Goal: Information Seeking & Learning: Learn about a topic

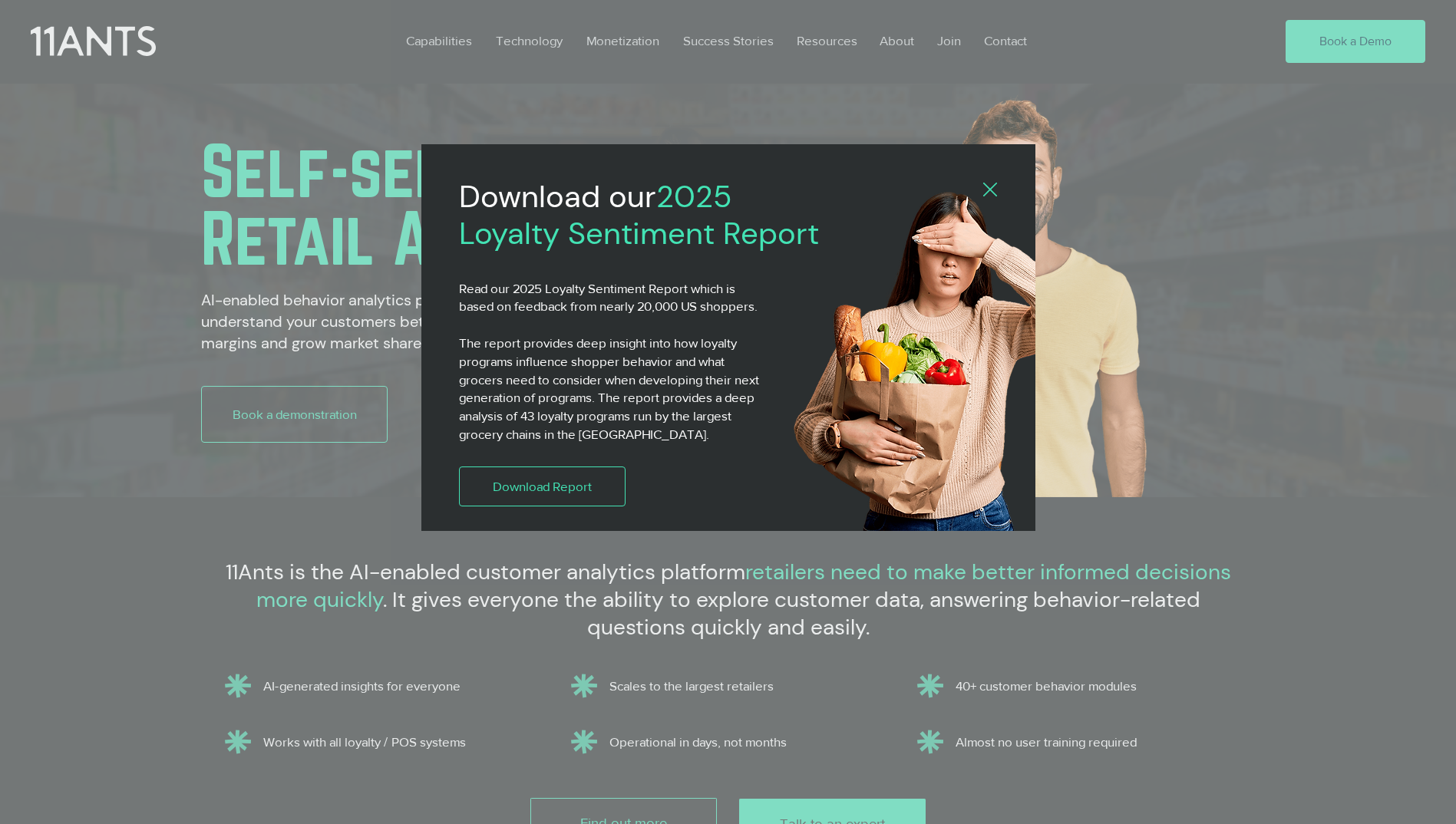
click at [987, 191] on icon "Back to site" at bounding box center [990, 189] width 14 height 14
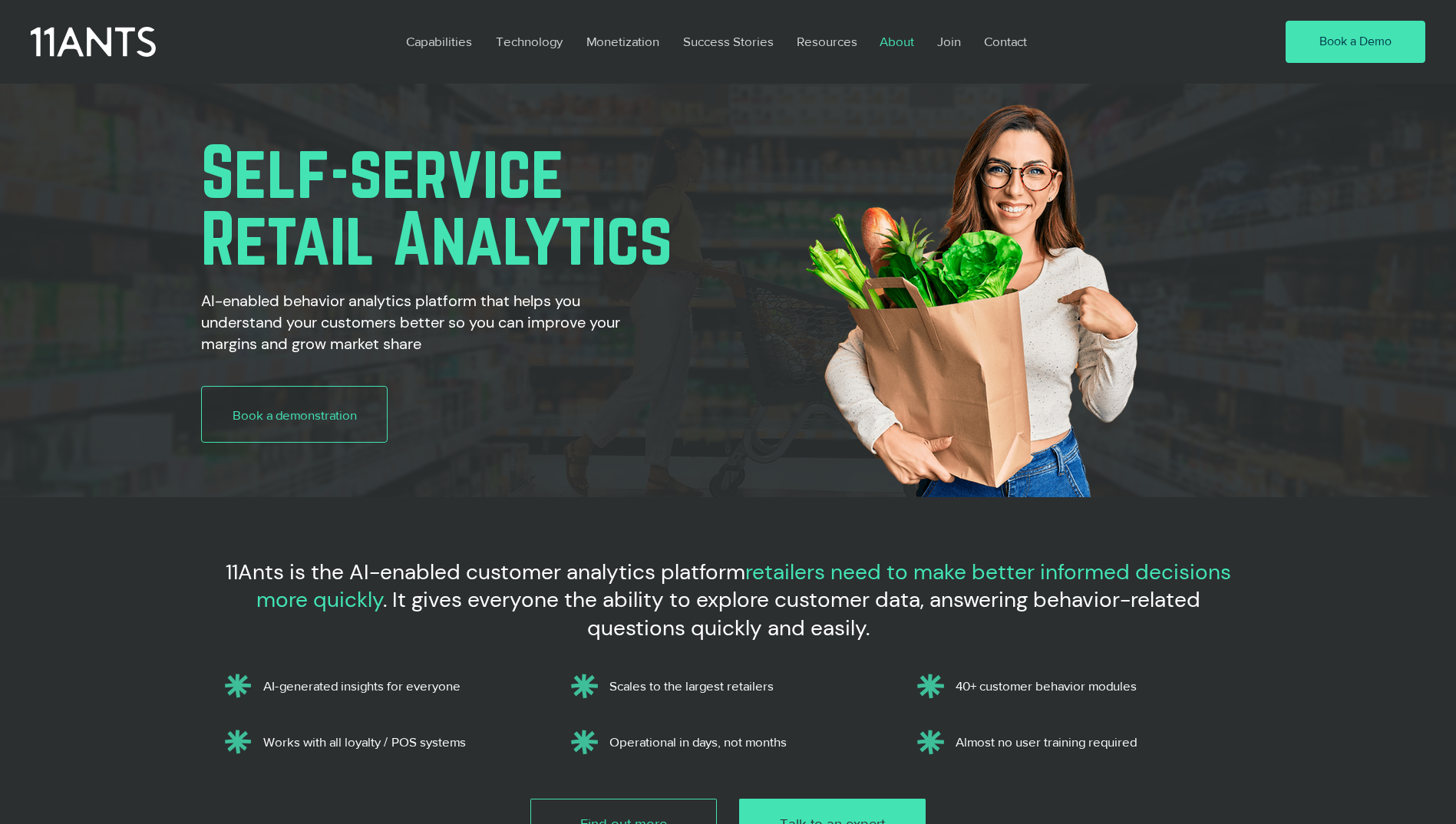
click at [910, 44] on p "About" at bounding box center [896, 41] width 50 height 36
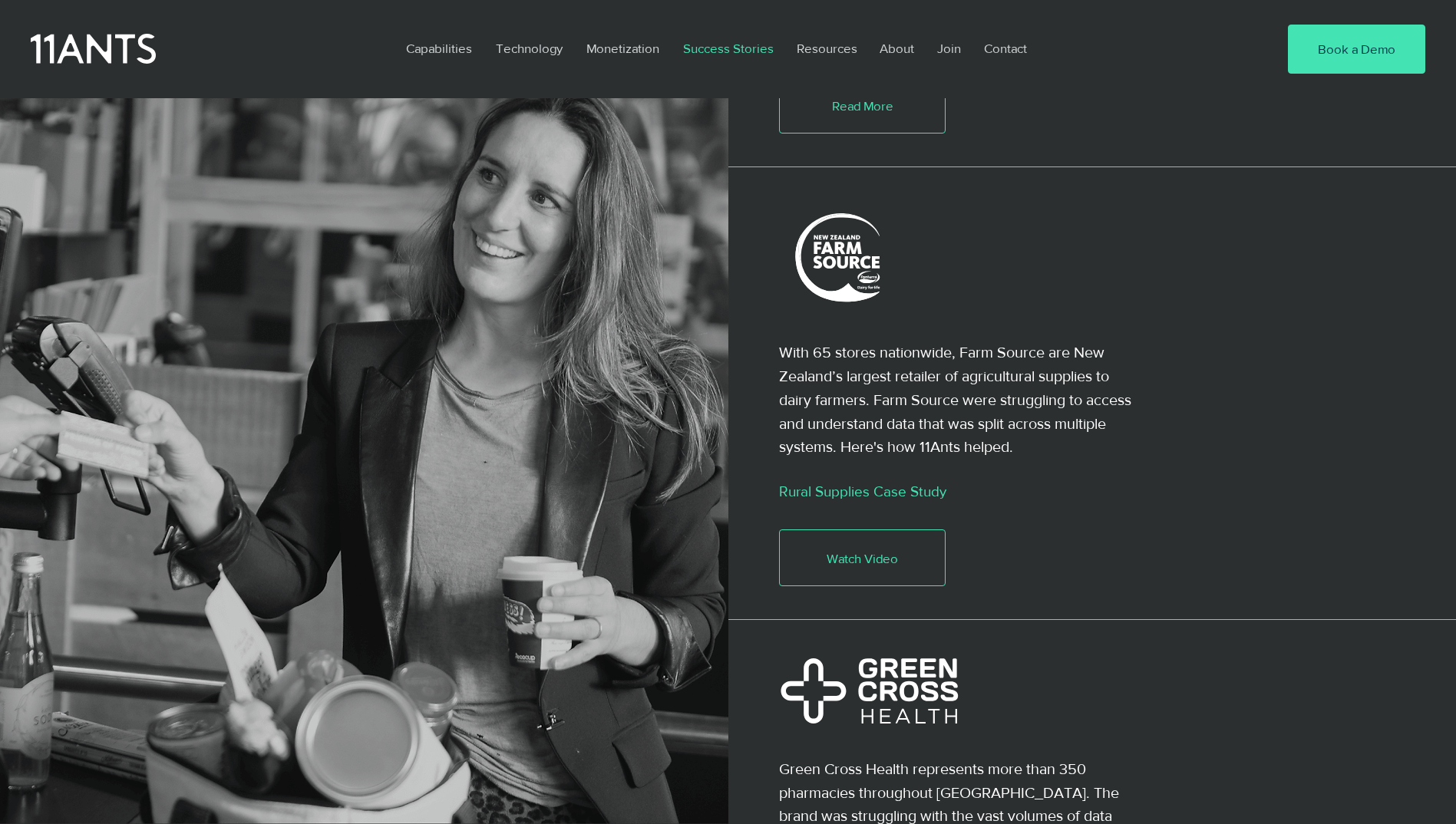
scroll to position [3245, 0]
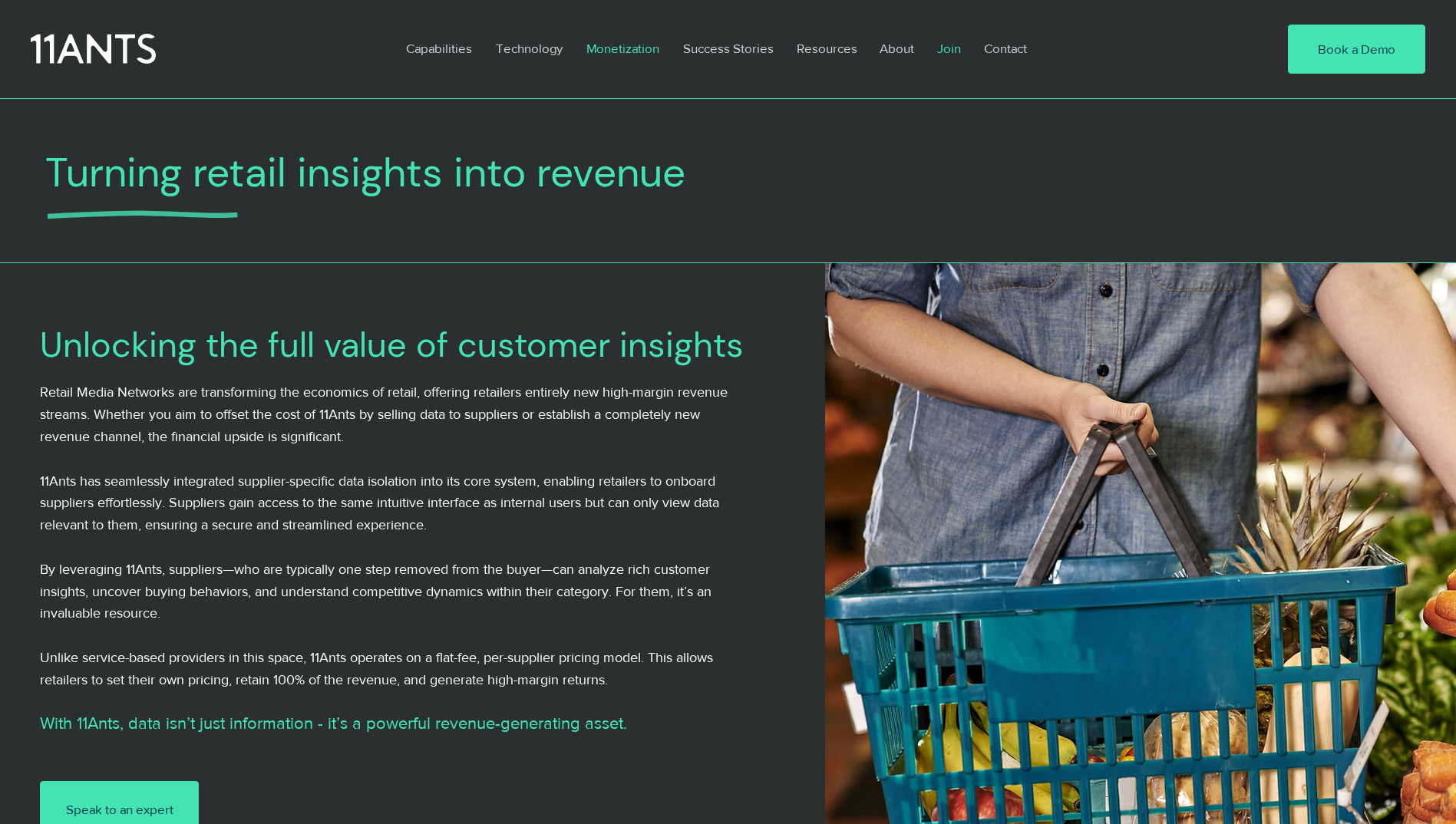
click at [963, 46] on p "Join" at bounding box center [949, 48] width 39 height 36
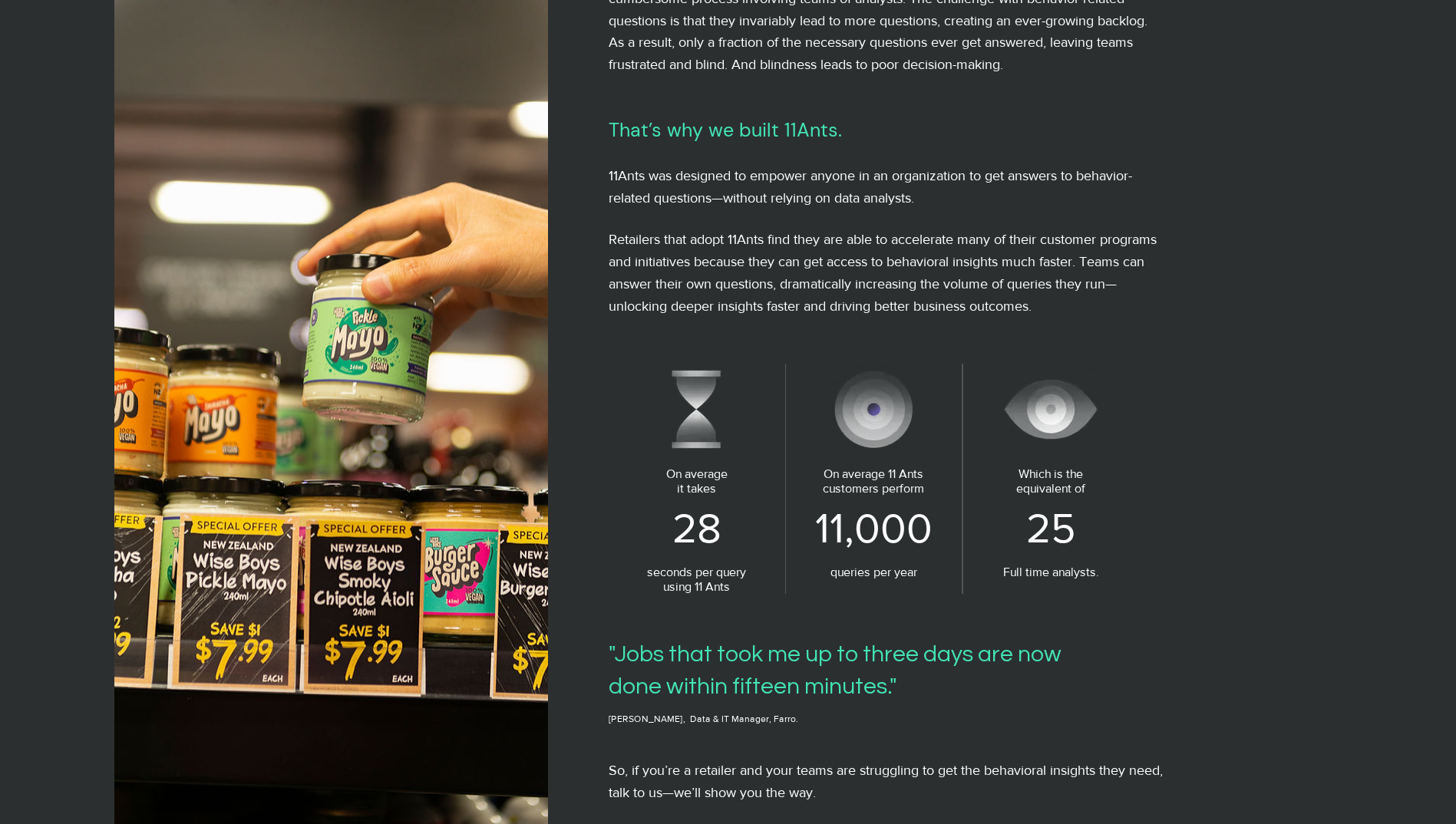
scroll to position [613, 0]
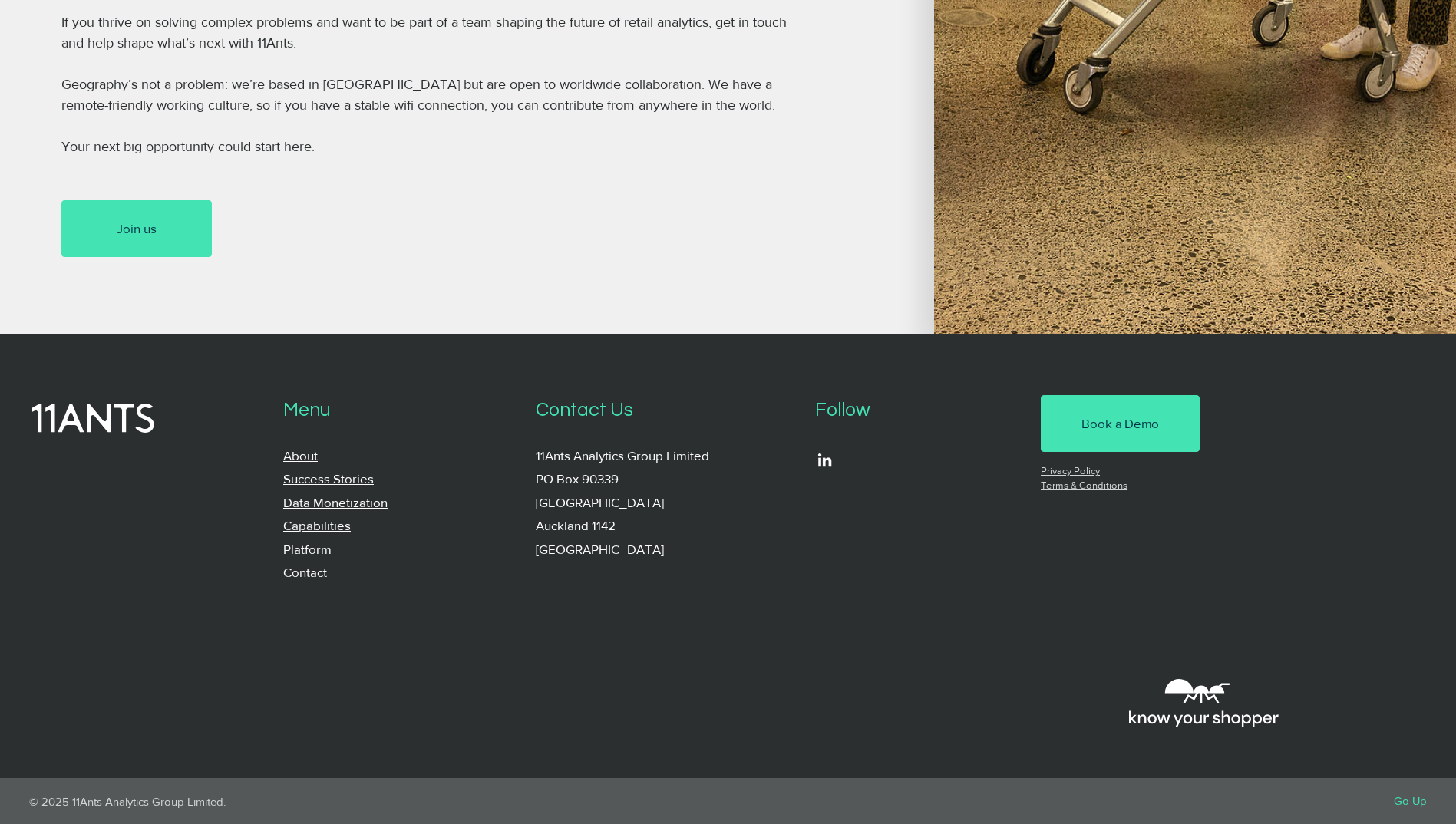
scroll to position [1101, 0]
click at [329, 545] on link "Platform" at bounding box center [308, 549] width 48 height 15
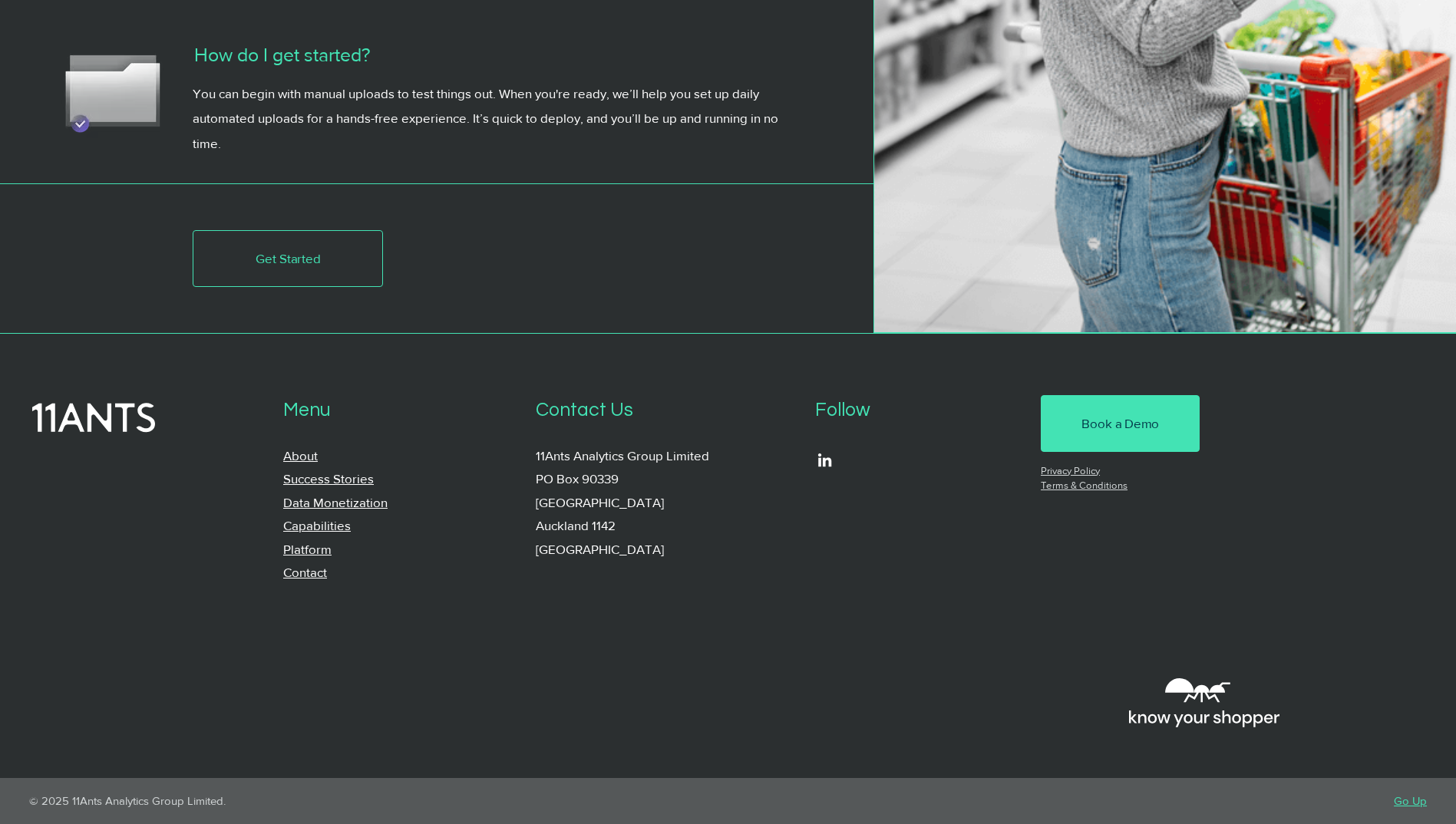
scroll to position [4765, 0]
click at [345, 497] on link "Data Monetization" at bounding box center [336, 502] width 104 height 15
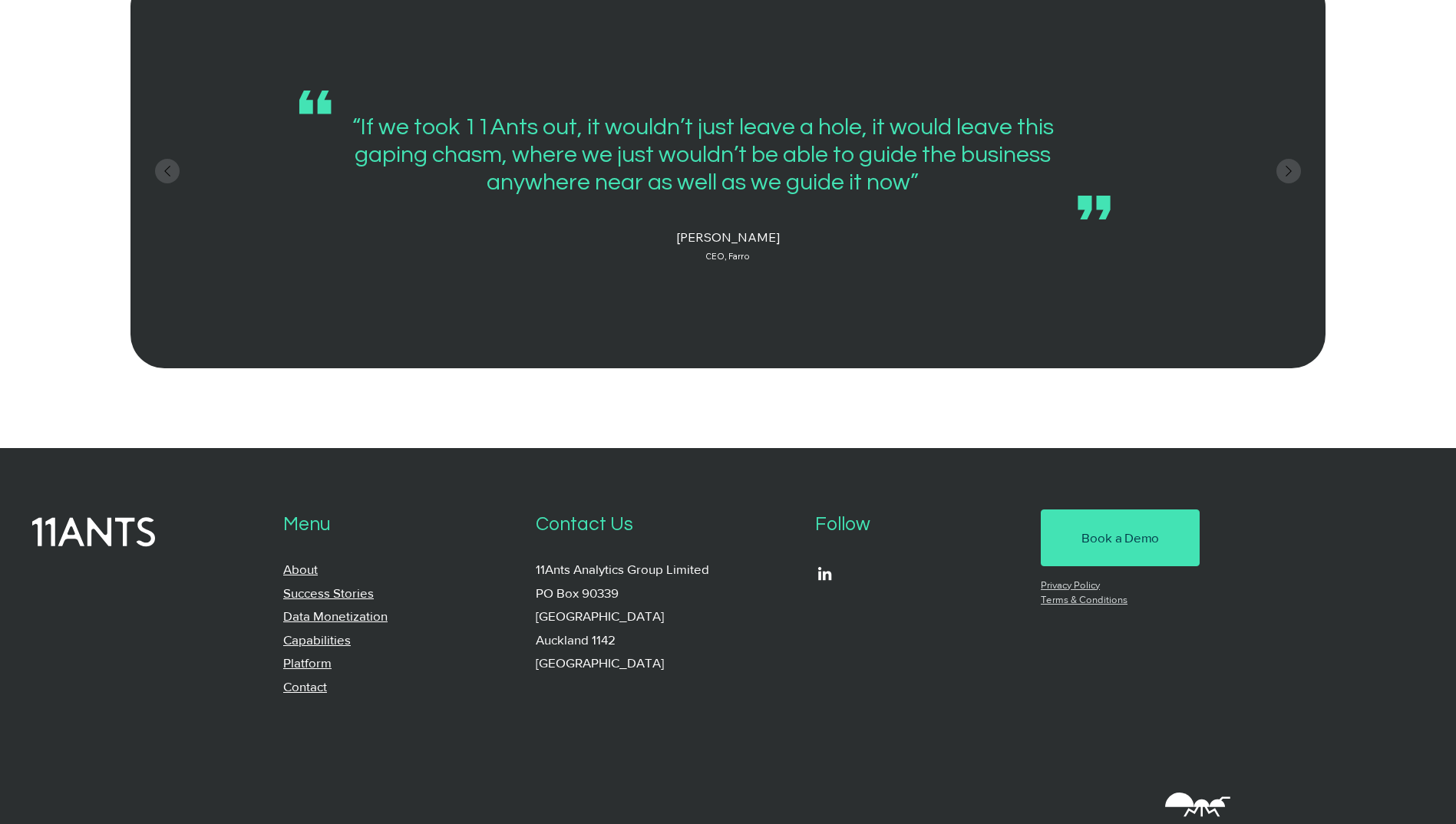
scroll to position [1834, 0]
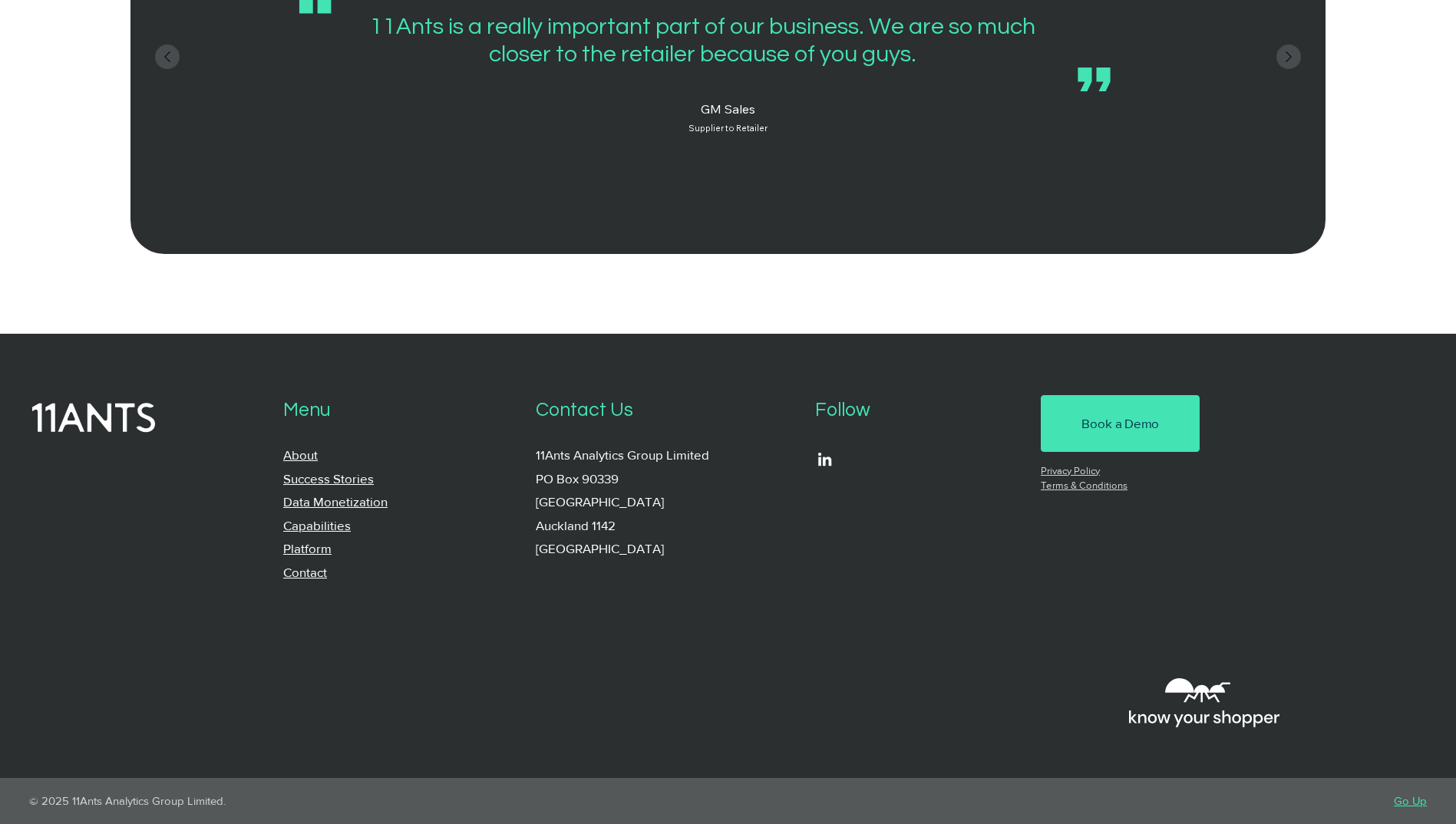
click at [358, 475] on link "Success Stories" at bounding box center [328, 478] width 90 height 15
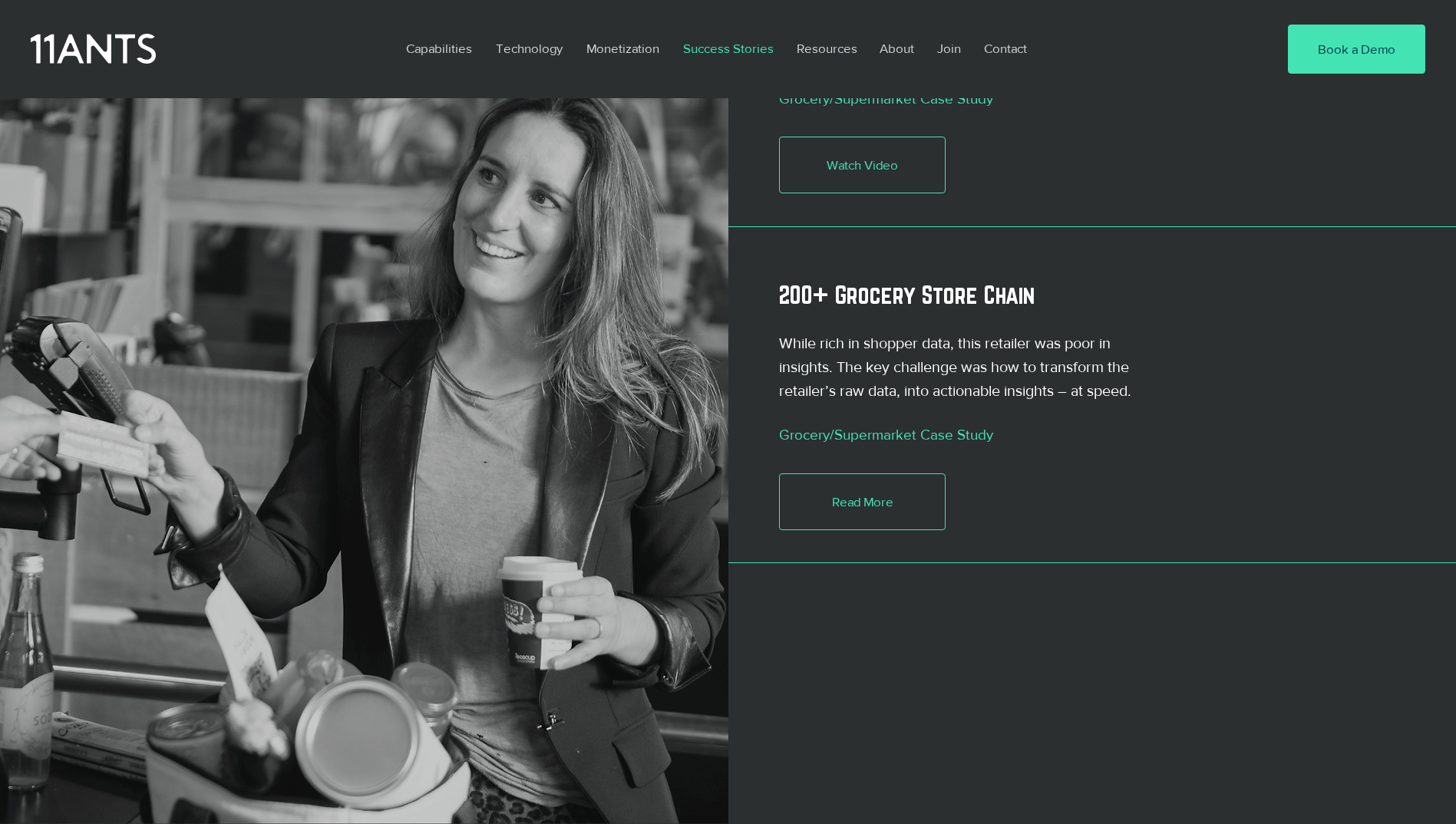
scroll to position [1381, 0]
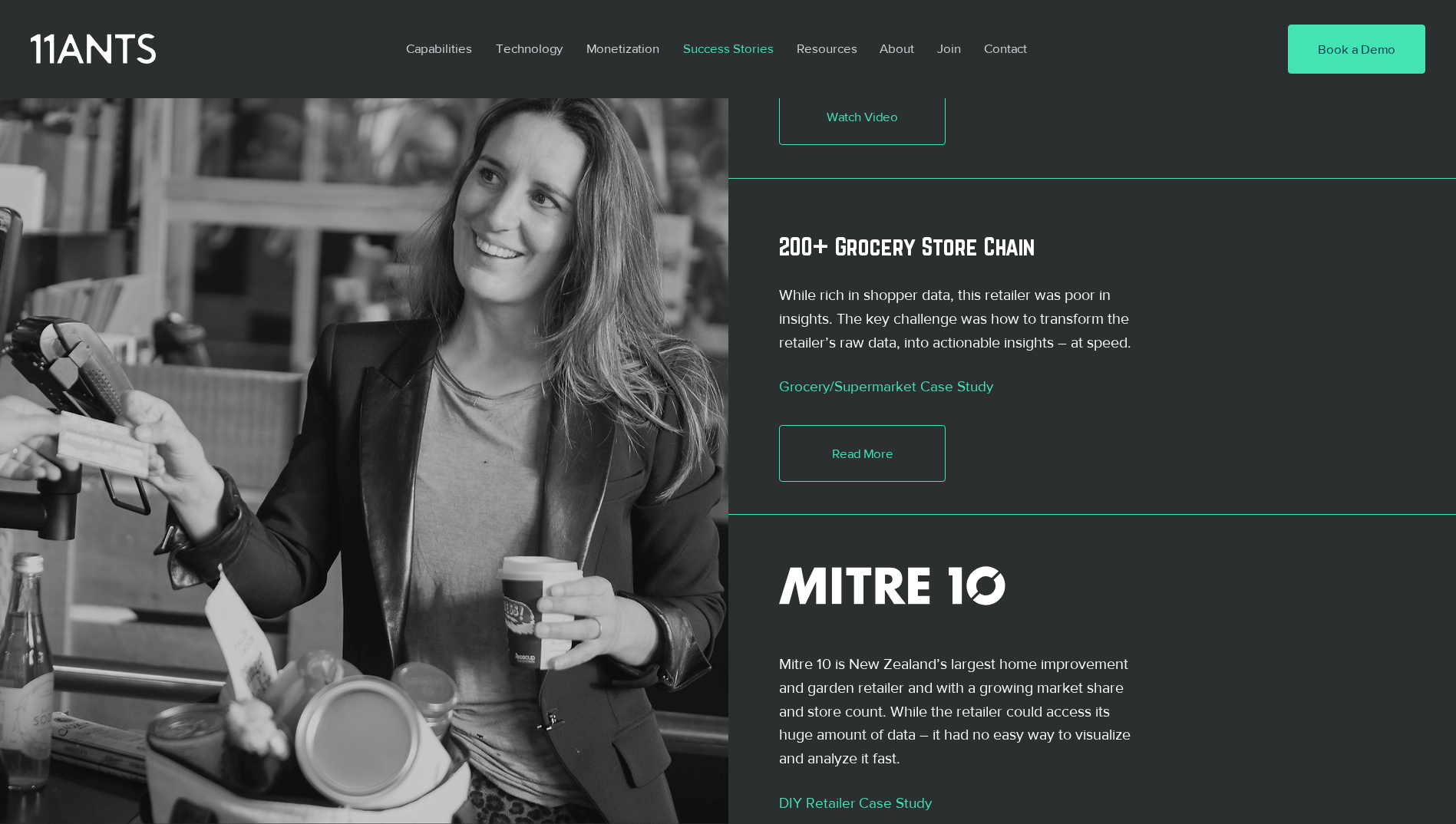
click at [946, 378] on link "Grocery/Supermarket Case Study" at bounding box center [886, 385] width 214 height 16
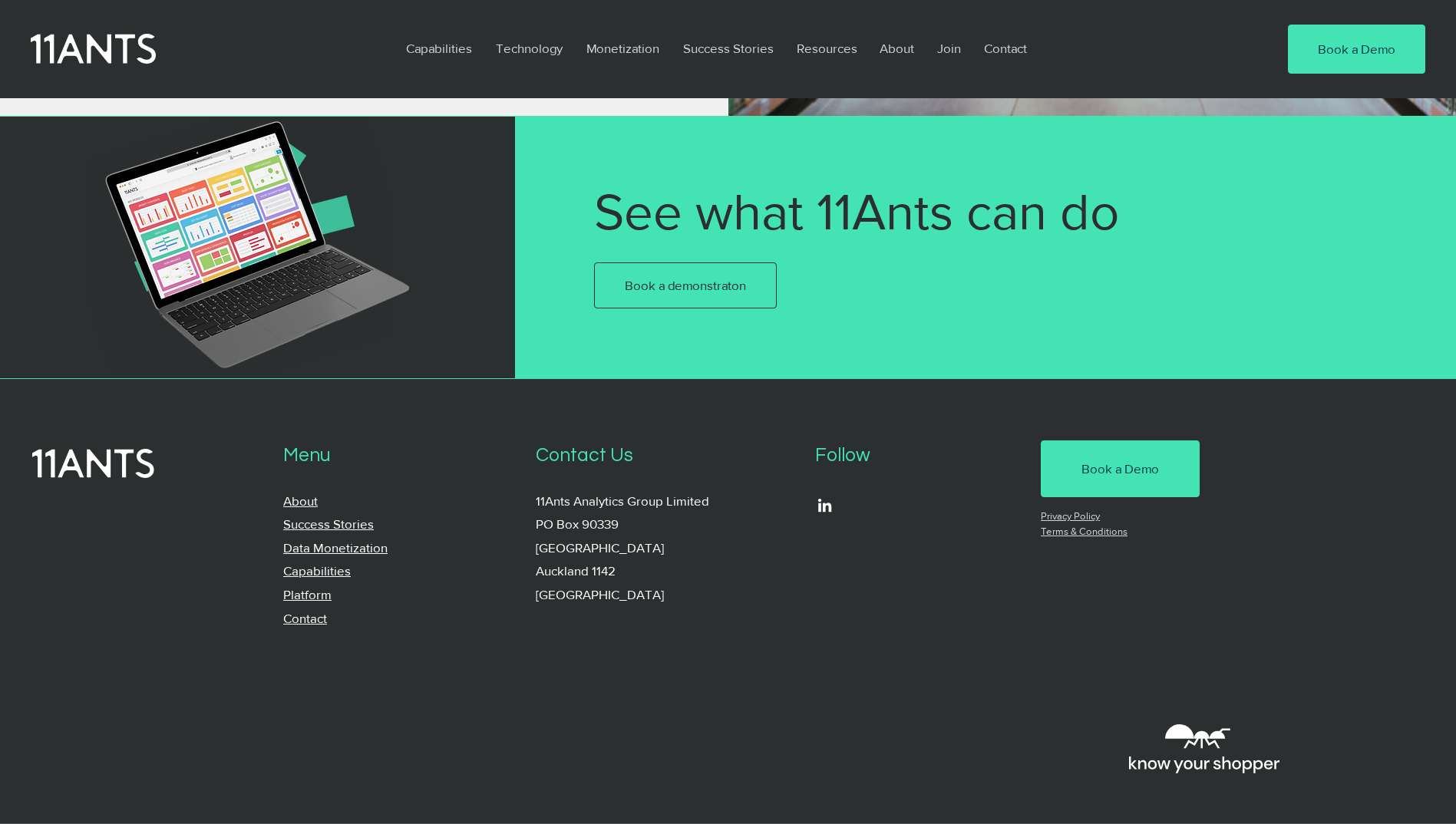
scroll to position [3222, 0]
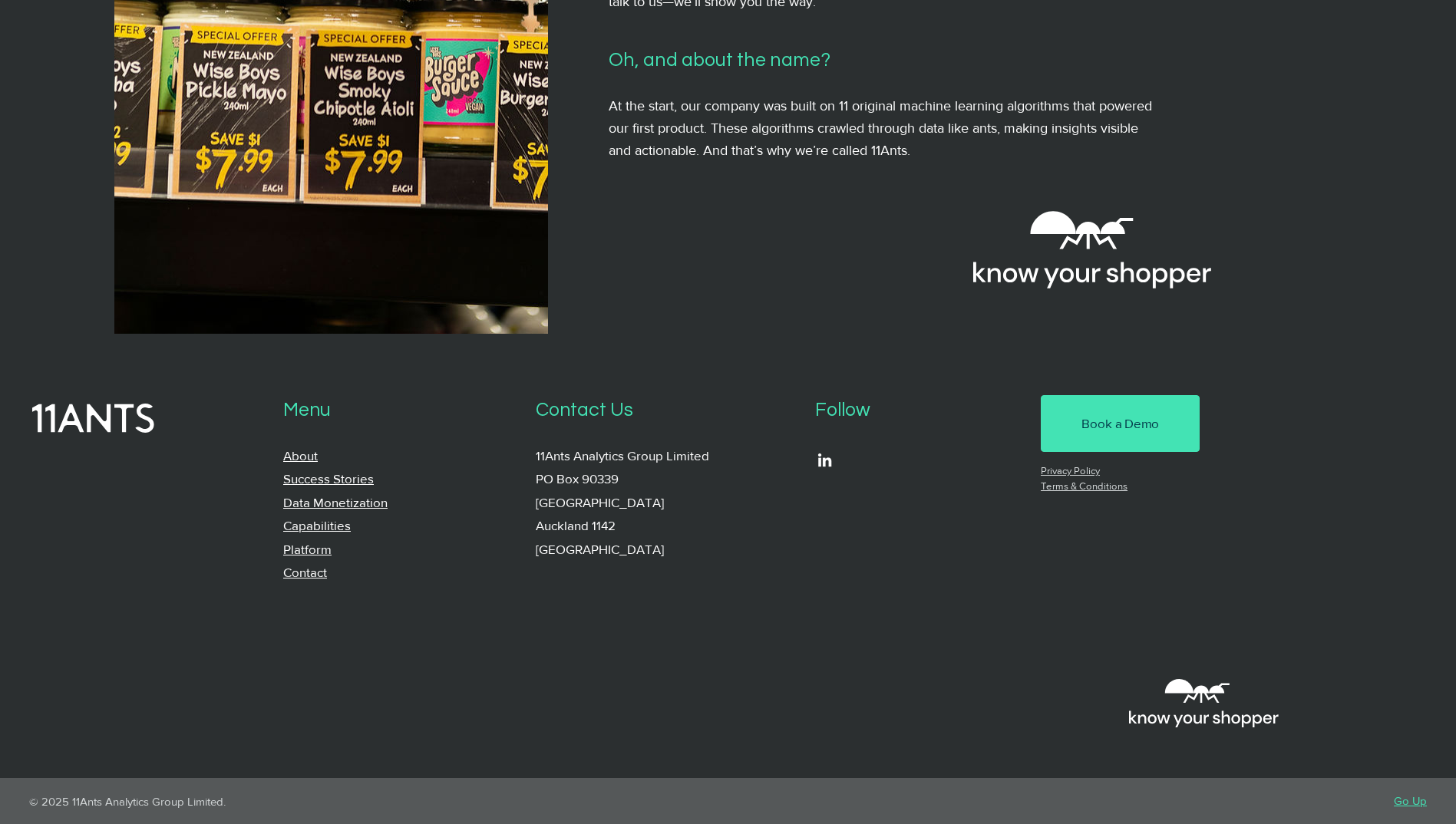
scroll to position [1369, 0]
